Goal: Information Seeking & Learning: Learn about a topic

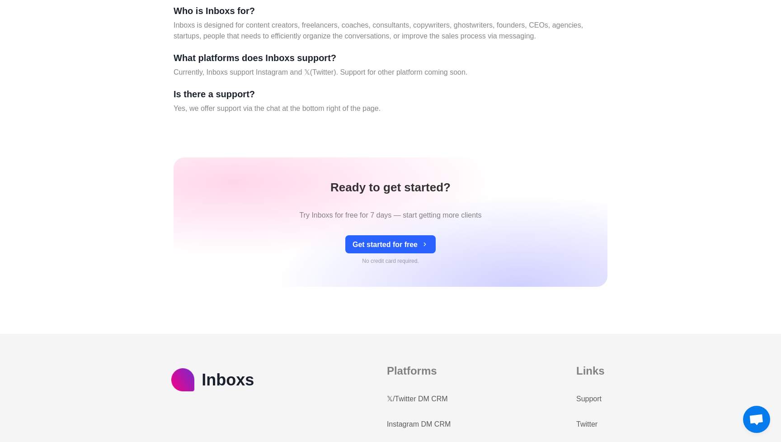
scroll to position [3870, 0]
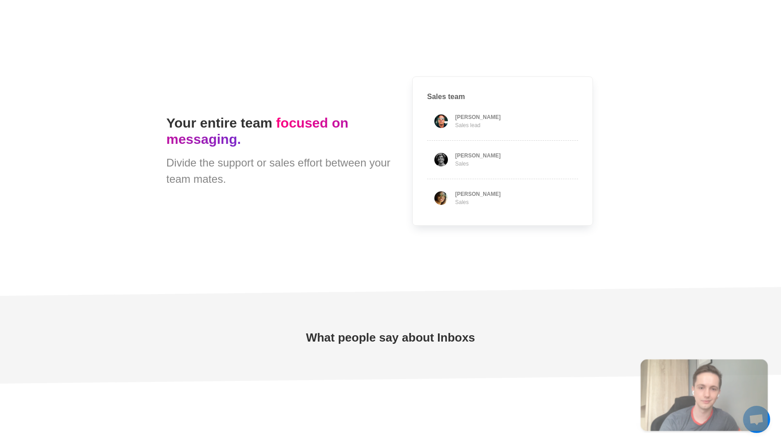
type textarea "*"
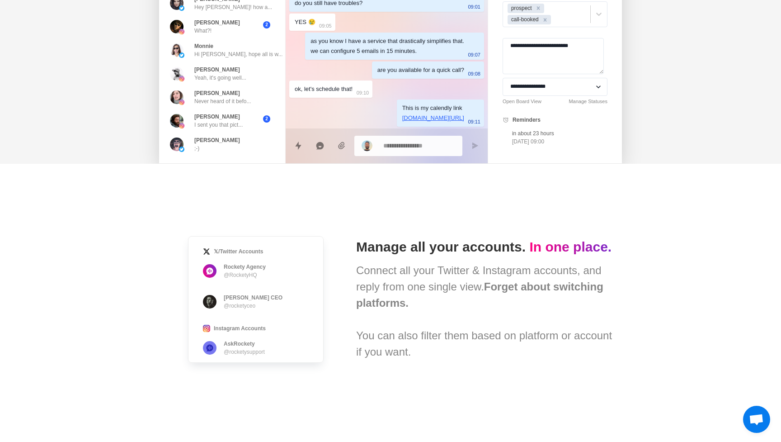
scroll to position [0, 0]
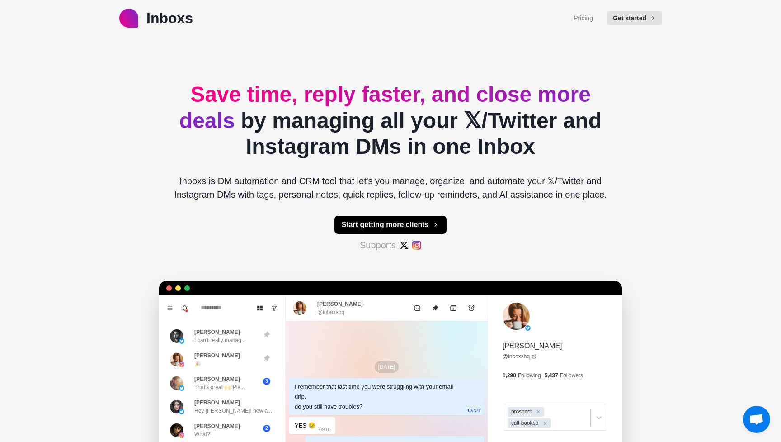
click at [580, 20] on link "Pricing" at bounding box center [583, 18] width 19 height 9
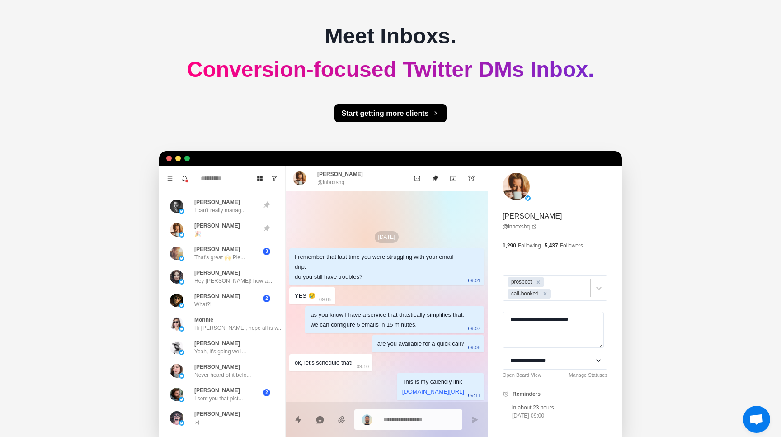
scroll to position [35, 0]
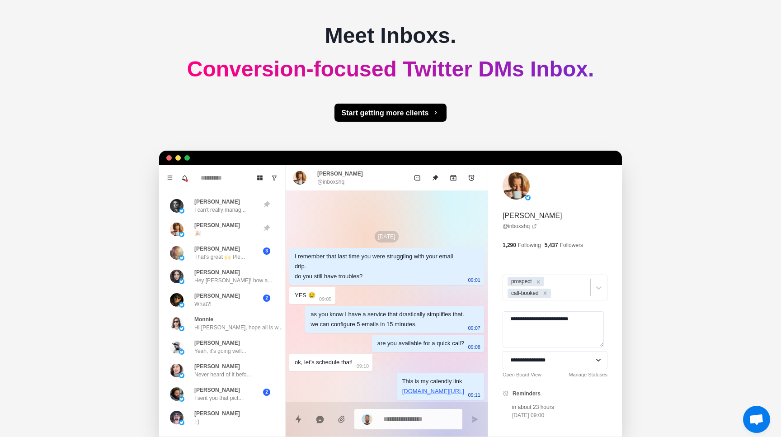
click at [91, 228] on div "Inboxs Pricing Get started Meet Inboxs. Conversion-focused Twitter DMs Inbox. S…" at bounding box center [390, 201] width 781 height 472
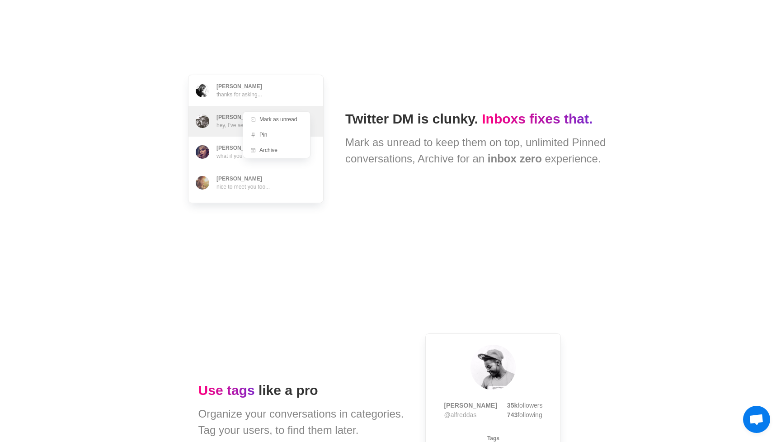
scroll to position [927, 0]
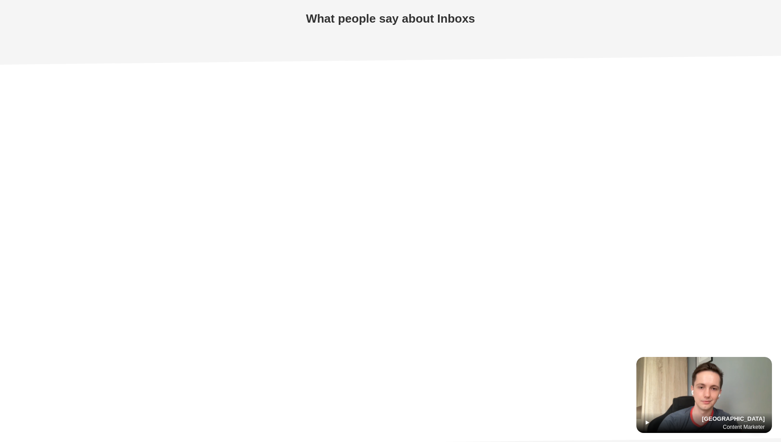
type textarea "*"
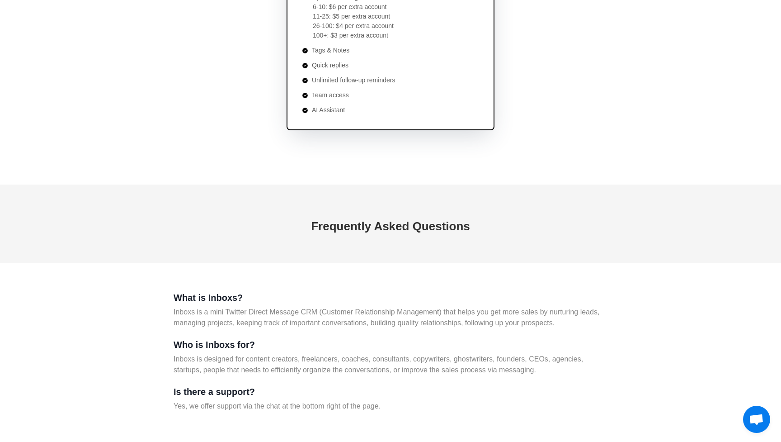
scroll to position [3512, 0]
